Goal: Task Accomplishment & Management: Use online tool/utility

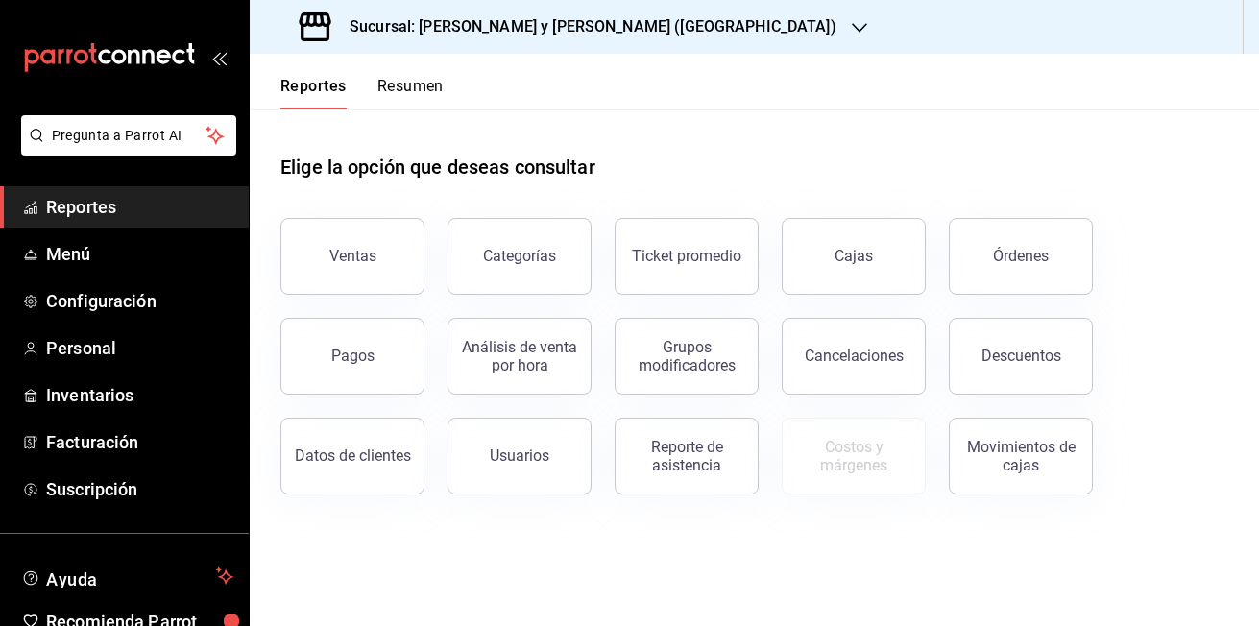
click at [308, 242] on button "Ventas" at bounding box center [352, 256] width 144 height 77
click at [308, 242] on html "Pregunta a Parrot AI Reportes Menú Configuración Personal Inventarios Facturaci…" at bounding box center [629, 313] width 1259 height 626
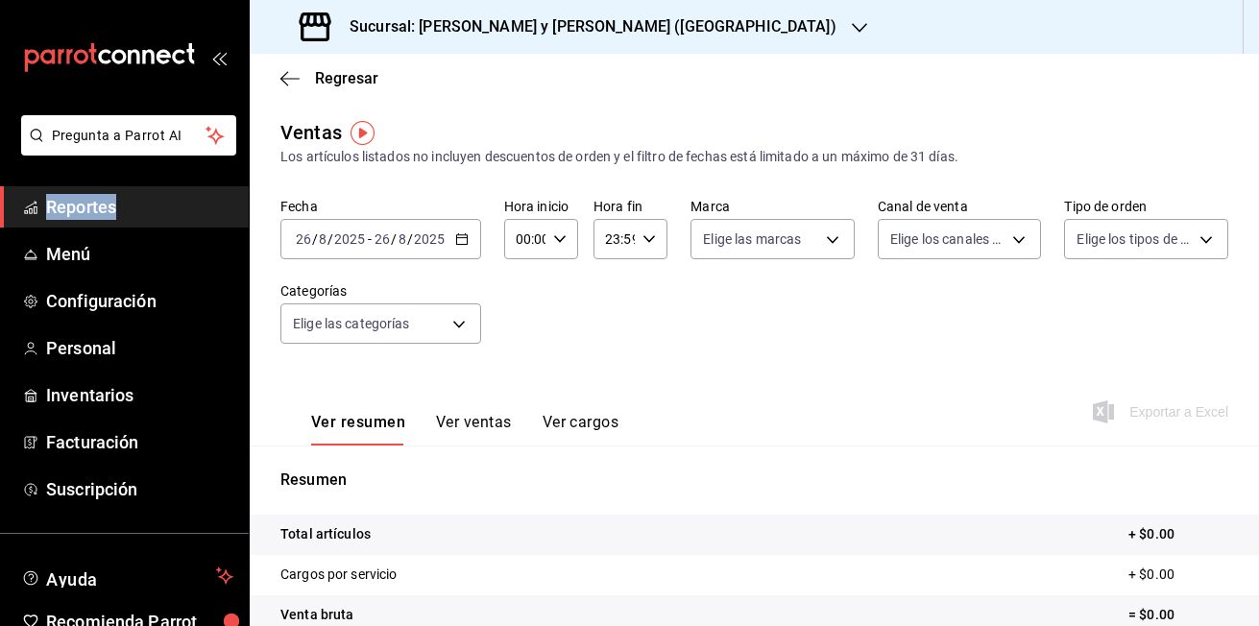
drag, startPoint x: 308, startPoint y: 242, endPoint x: 464, endPoint y: 243, distance: 155.5
click at [464, 243] on icon "button" at bounding box center [461, 238] width 13 height 13
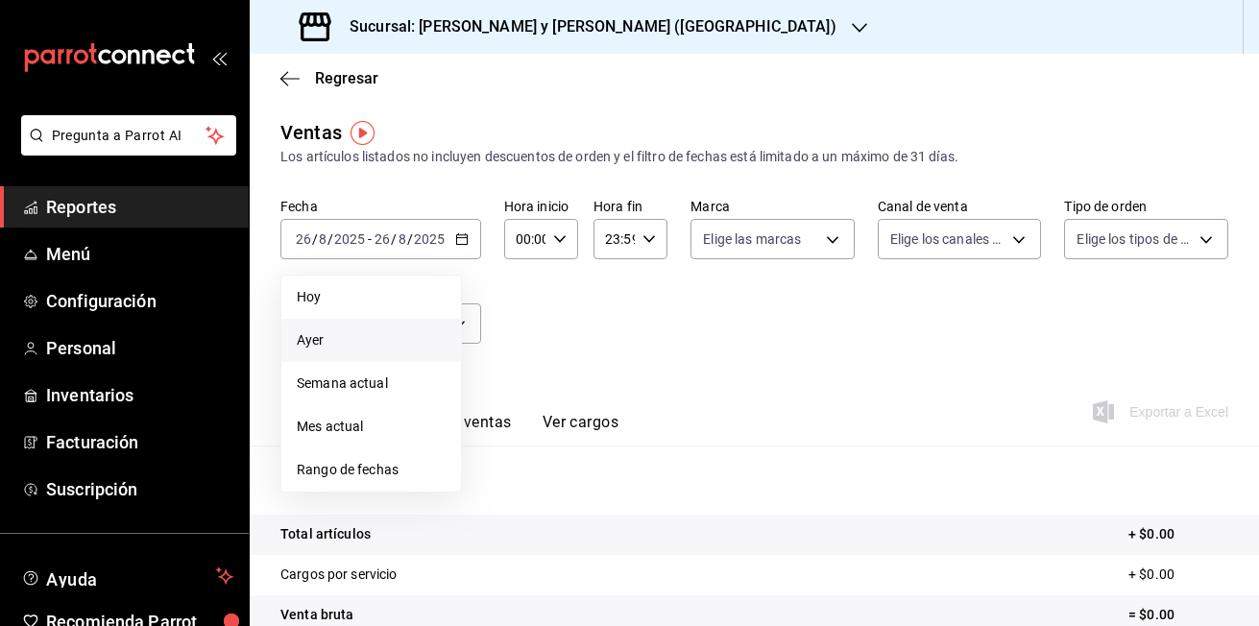
click at [345, 342] on span "Ayer" at bounding box center [371, 340] width 149 height 20
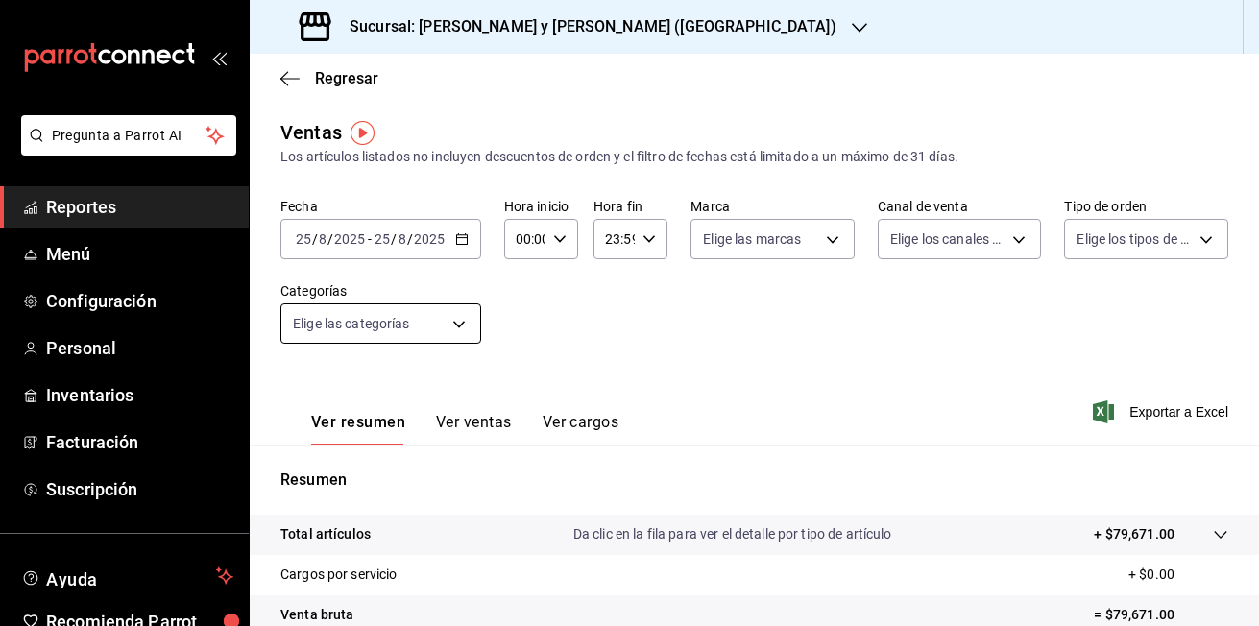
click at [453, 325] on body "Pregunta a Parrot AI Reportes Menú Configuración Personal Inventarios Facturaci…" at bounding box center [629, 313] width 1259 height 626
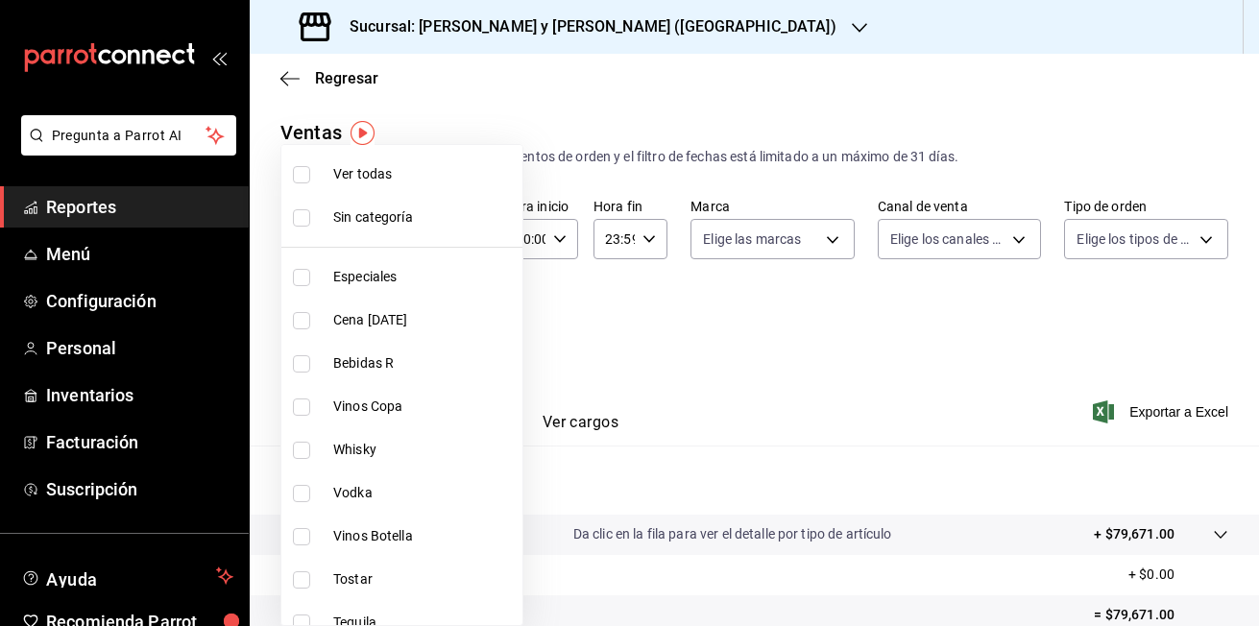
click at [304, 373] on li "Bebidas R" at bounding box center [401, 363] width 241 height 43
type input "3e3b7fd2-fbe5-449e-8f2b-2816b629dbaa"
checkbox input "true"
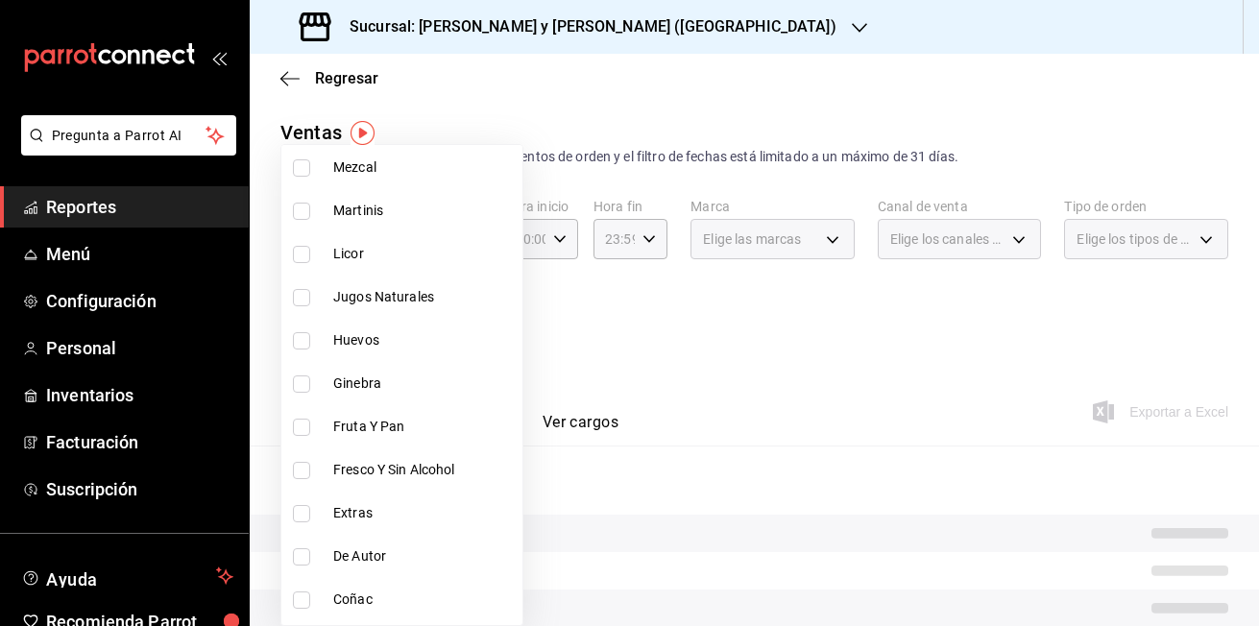
scroll to position [845, 0]
click at [306, 469] on input "checkbox" at bounding box center [301, 469] width 17 height 17
checkbox input "true"
type input "3e3b7fd2-fbe5-449e-8f2b-2816b629dbaa,5ba76c35-2e6b-43e1-9198-b74c2a5917d3"
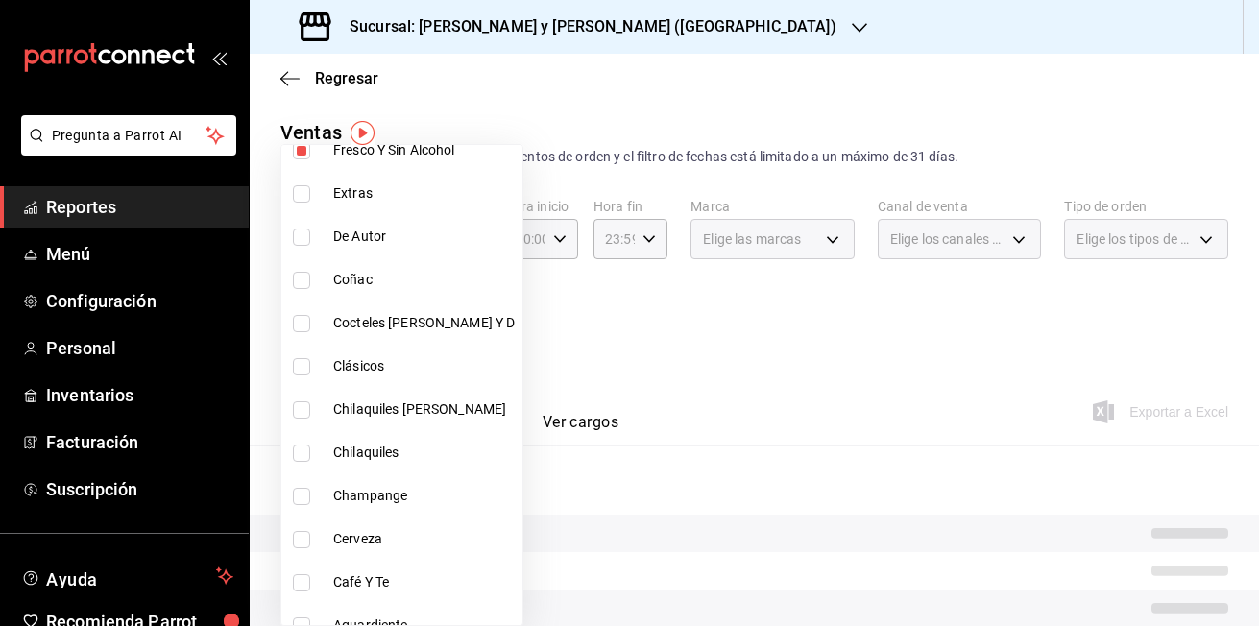
scroll to position [1190, 0]
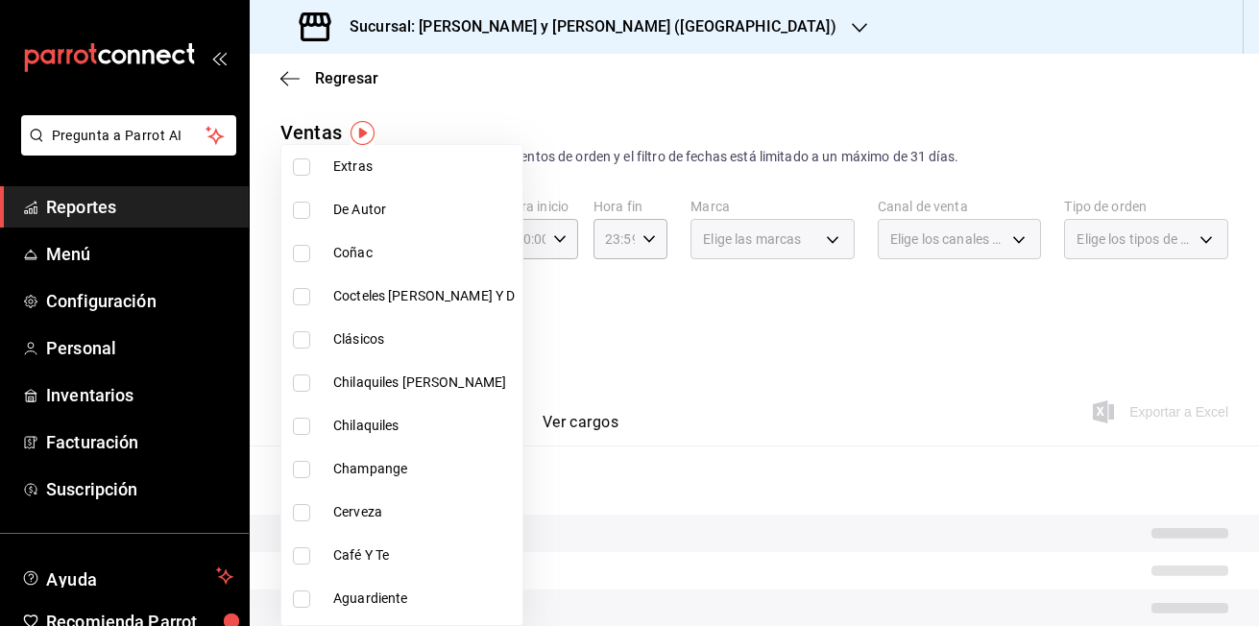
click at [304, 510] on input "checkbox" at bounding box center [301, 512] width 17 height 17
checkbox input "true"
type input "3e3b7fd2-fbe5-449e-8f2b-2816b629dbaa,5ba76c35-2e6b-43e1-9198-b74c2a5917d3,e52b4…"
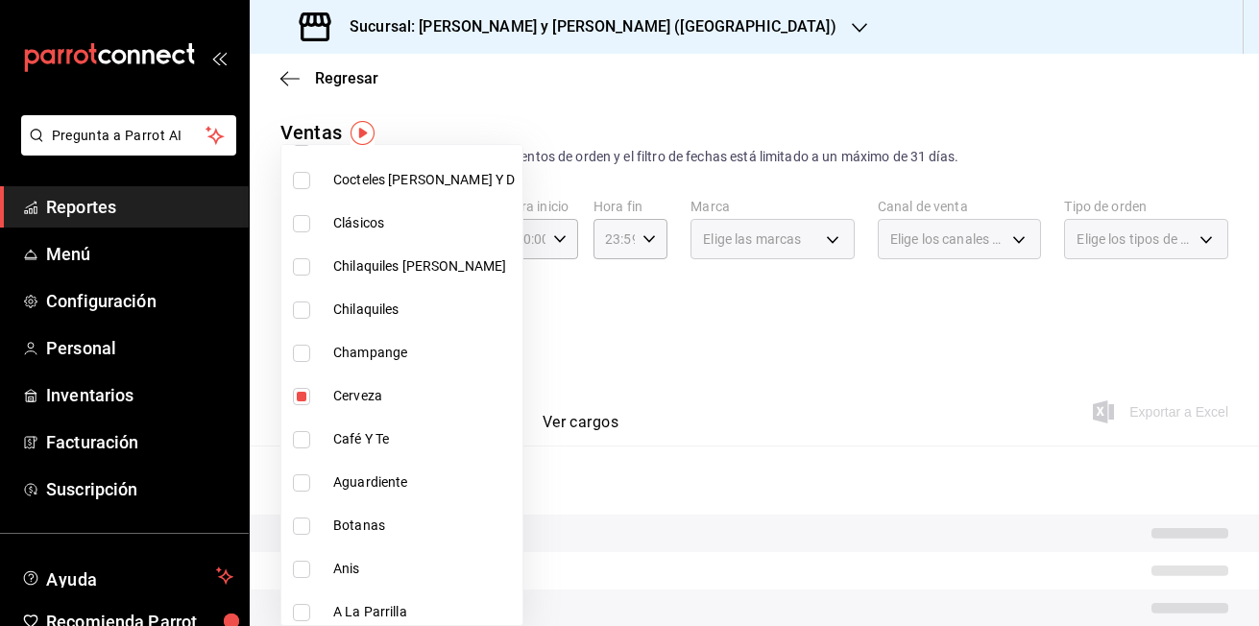
scroll to position [1315, 0]
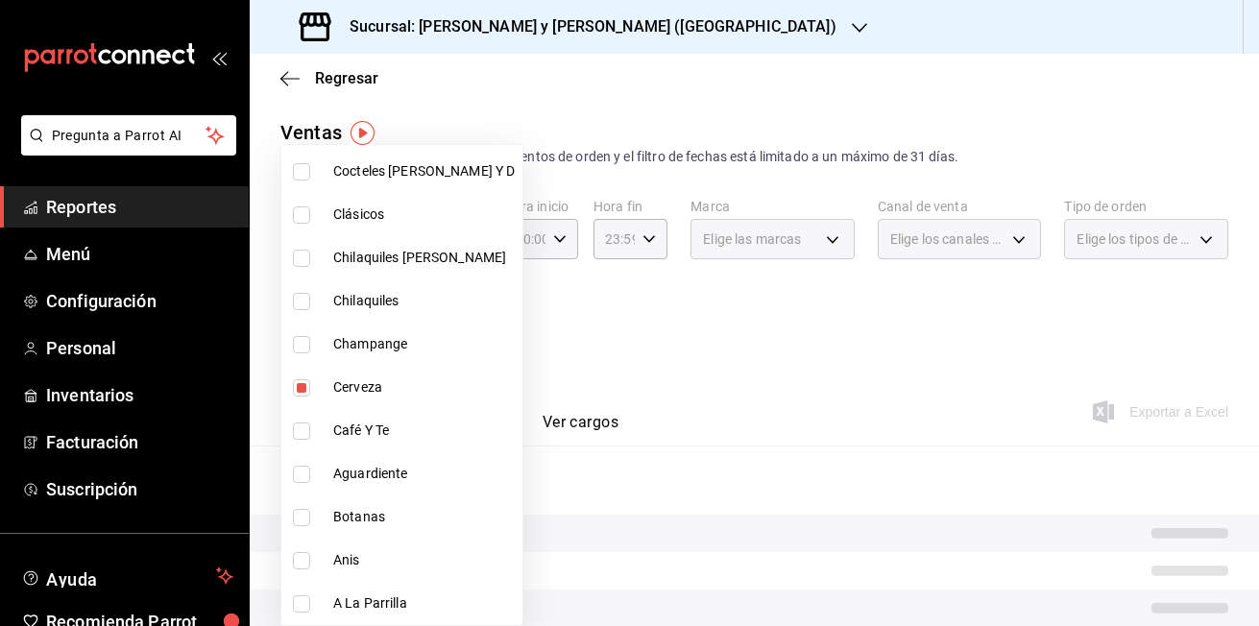
click at [740, 303] on div at bounding box center [629, 313] width 1259 height 626
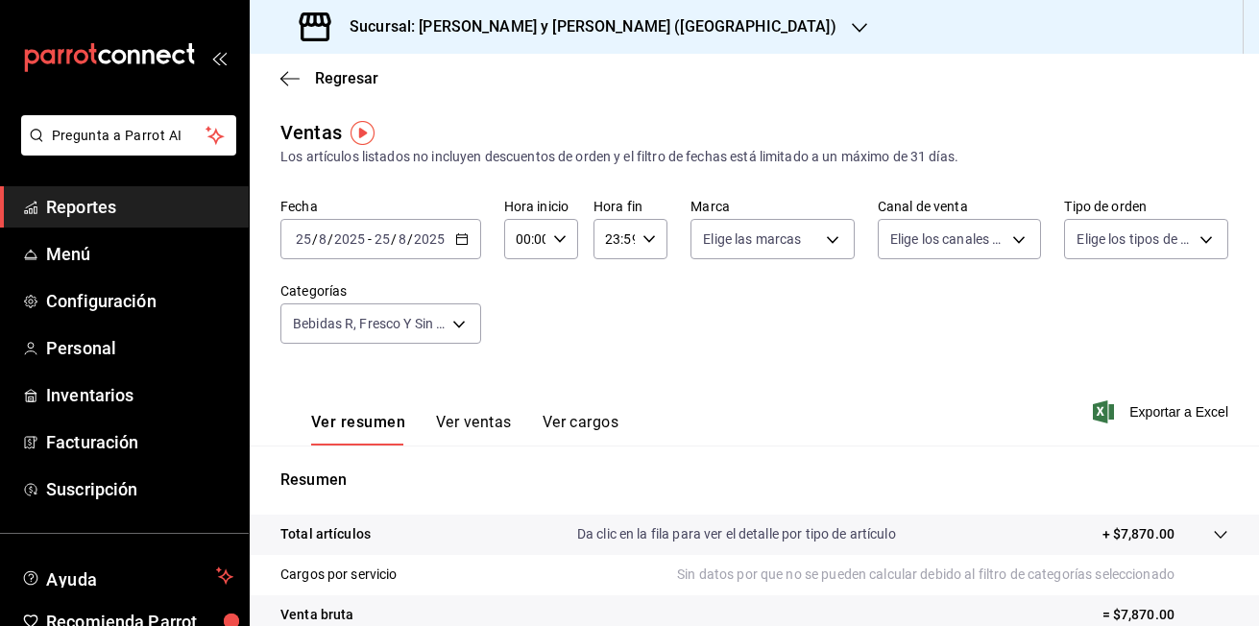
click at [462, 236] on icon "button" at bounding box center [461, 238] width 13 height 13
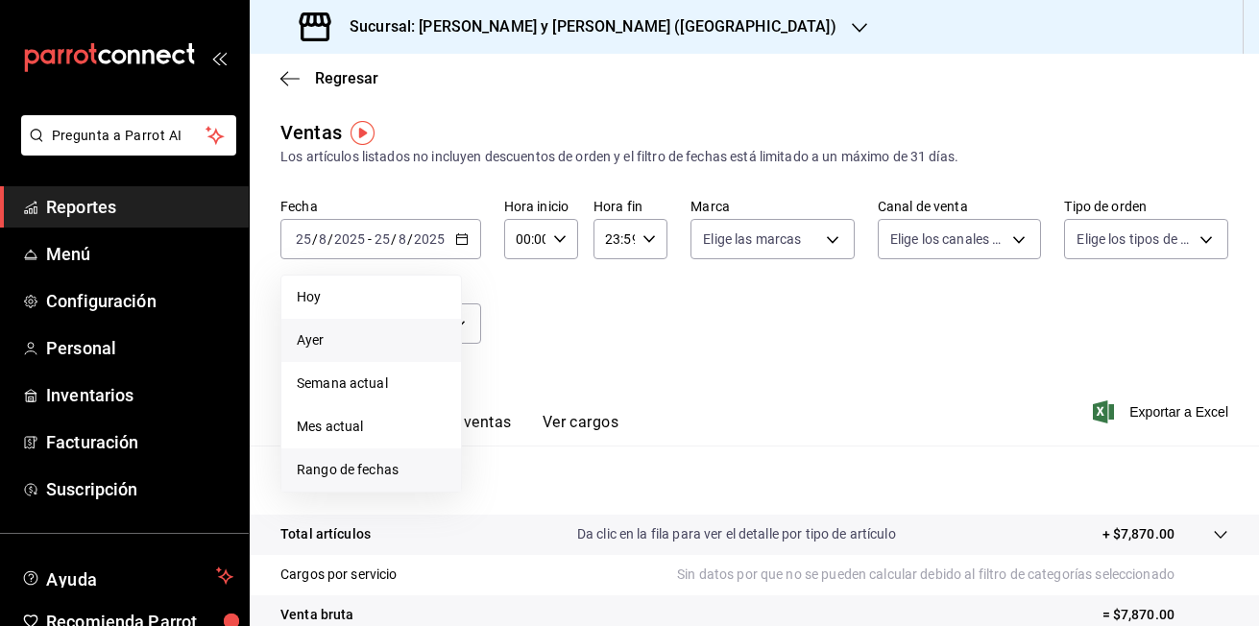
click at [405, 472] on span "Rango de fechas" at bounding box center [371, 470] width 149 height 20
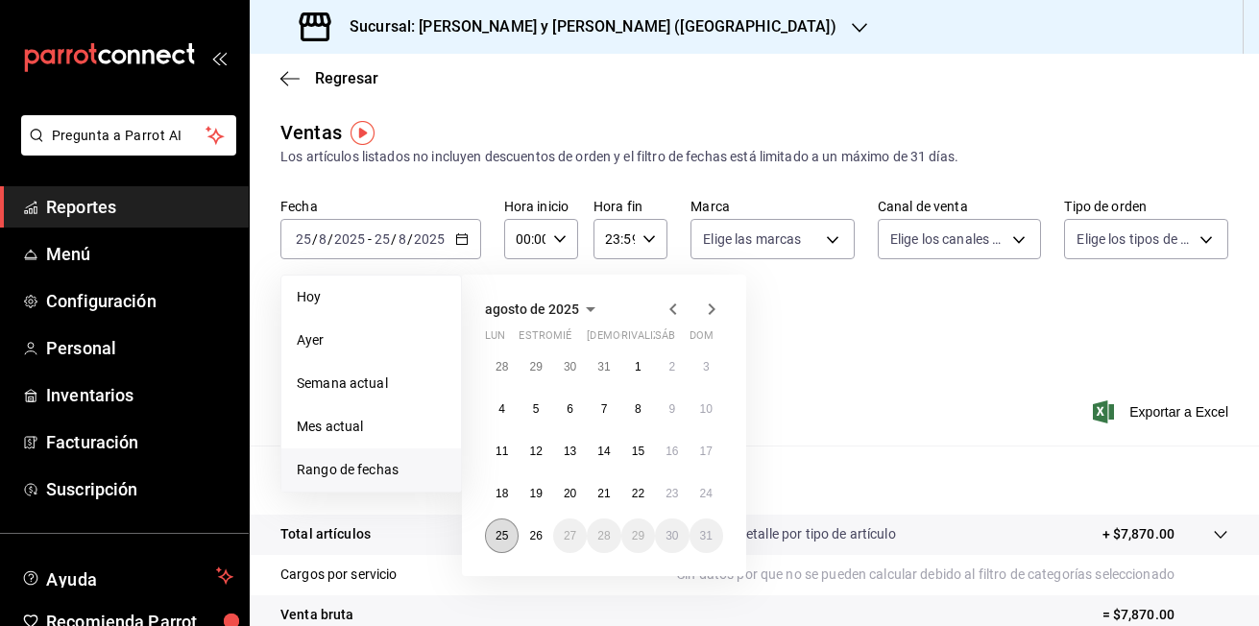
click at [508, 532] on abbr "25" at bounding box center [501, 535] width 12 height 13
click at [526, 544] on button "26" at bounding box center [535, 535] width 34 height 35
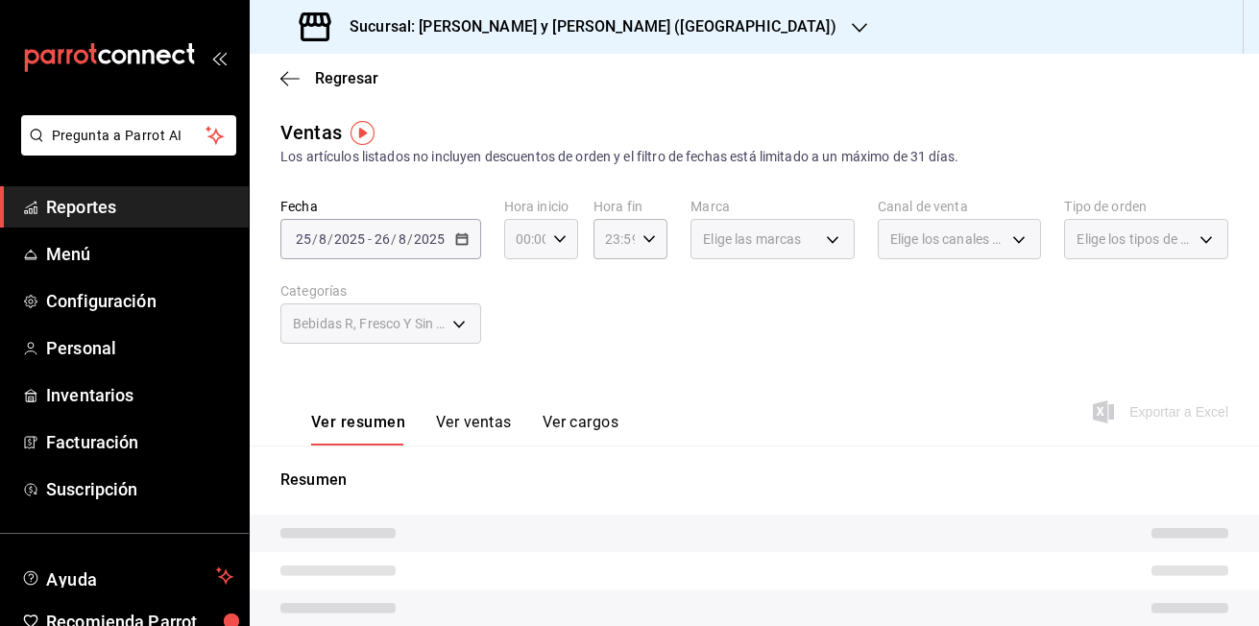
click at [557, 239] on icon "button" at bounding box center [559, 238] width 13 height 13
click at [528, 325] on button "05" at bounding box center [520, 326] width 29 height 38
type input "05:00"
click at [643, 242] on div at bounding box center [629, 313] width 1259 height 626
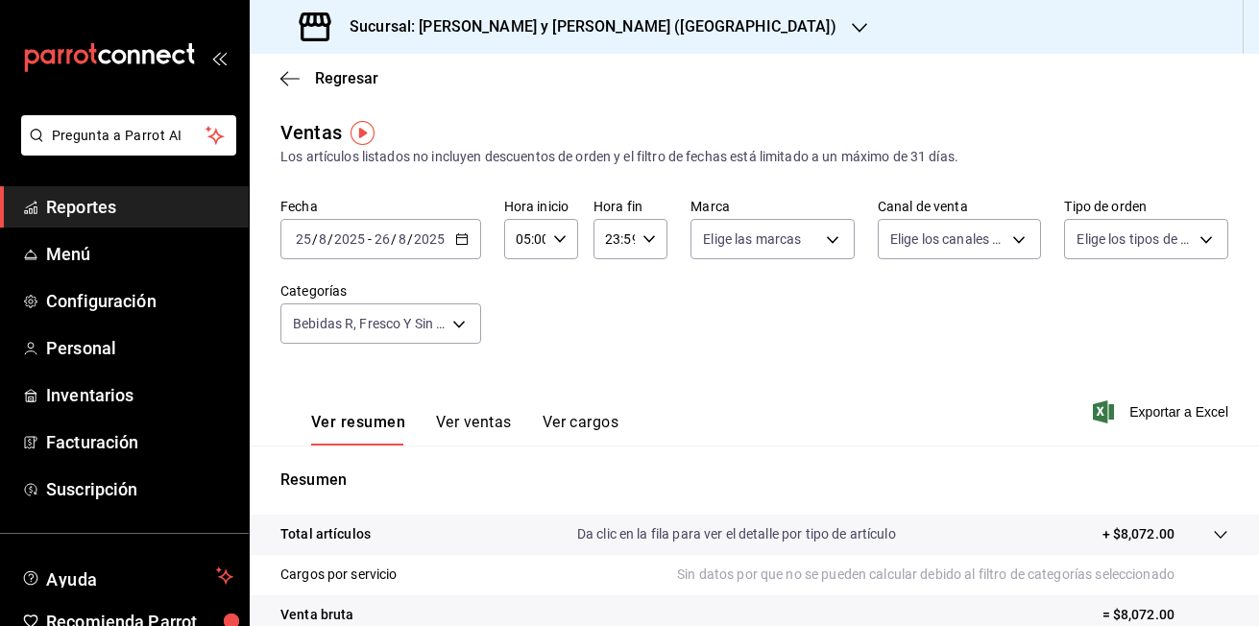
click at [644, 242] on icon "button" at bounding box center [648, 238] width 13 height 13
click at [608, 327] on span "05" at bounding box center [609, 333] width 6 height 15
click at [645, 284] on span "00" at bounding box center [645, 287] width 6 height 15
type input "05:00"
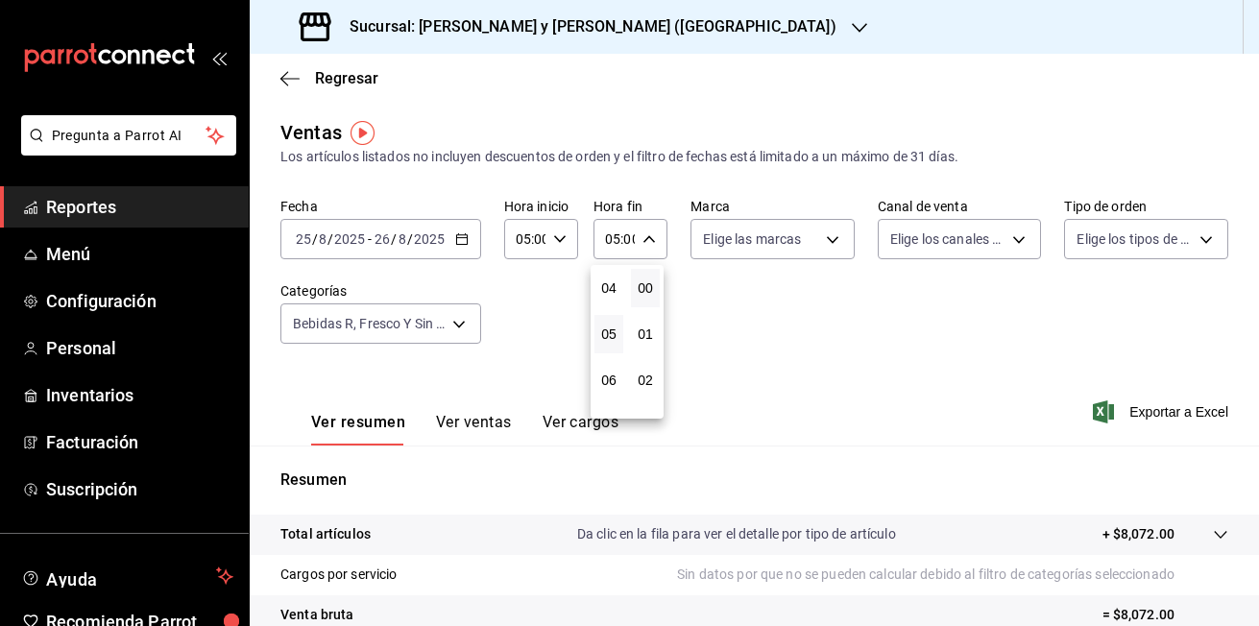
click at [1141, 415] on div at bounding box center [629, 313] width 1259 height 626
click at [1142, 407] on font "Exportar a Excel" at bounding box center [1178, 411] width 99 height 15
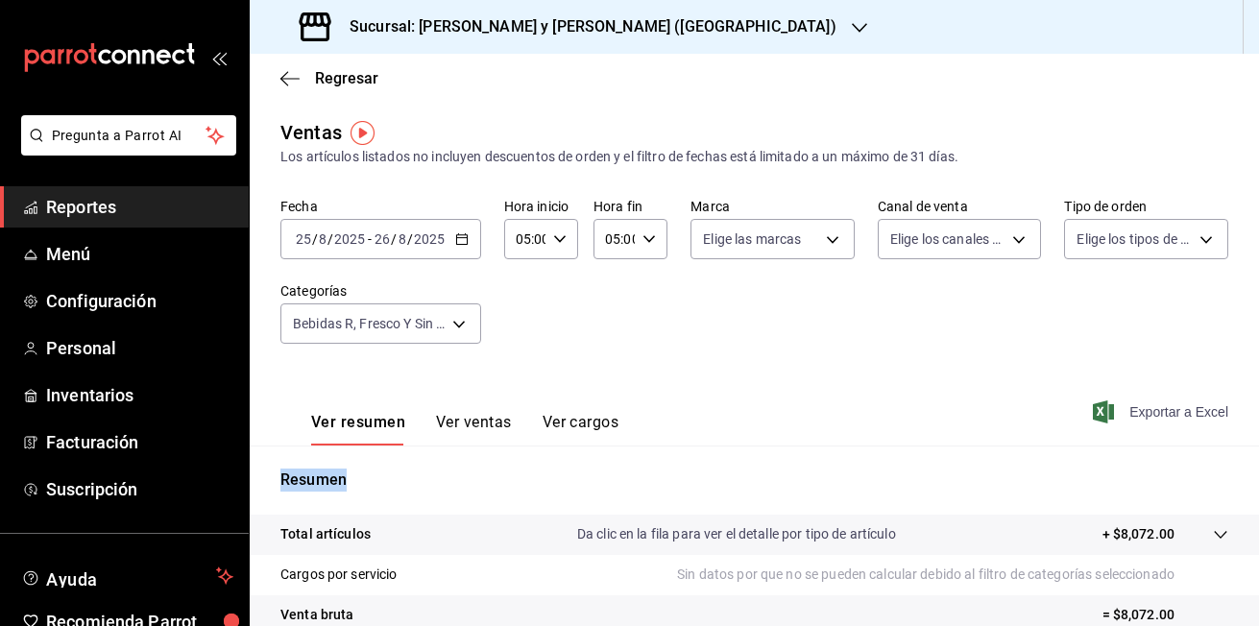
click at [1142, 407] on div "Exportar a Excel" at bounding box center [1162, 411] width 132 height 23
